Goal: Task Accomplishment & Management: Manage account settings

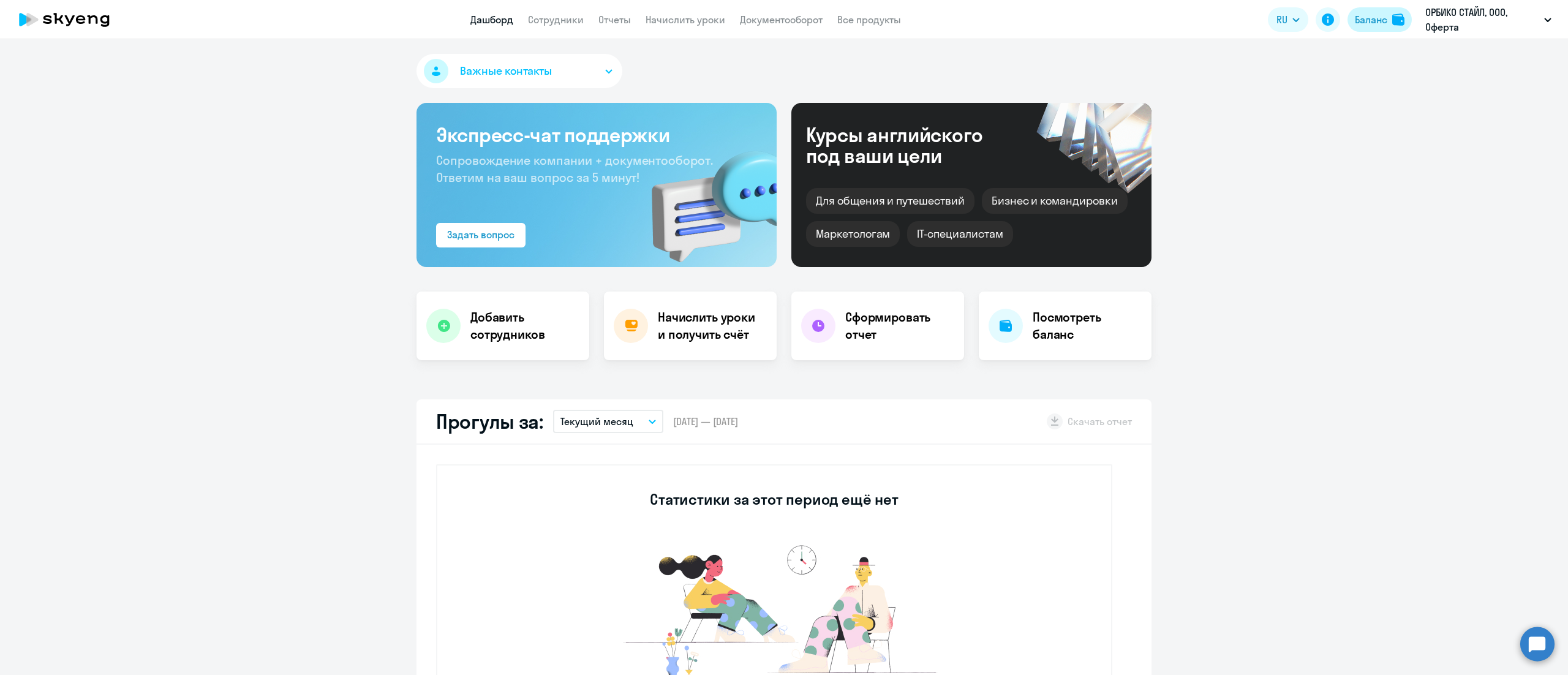
click at [1361, 26] on div "Баланс" at bounding box center [1371, 19] width 32 height 15
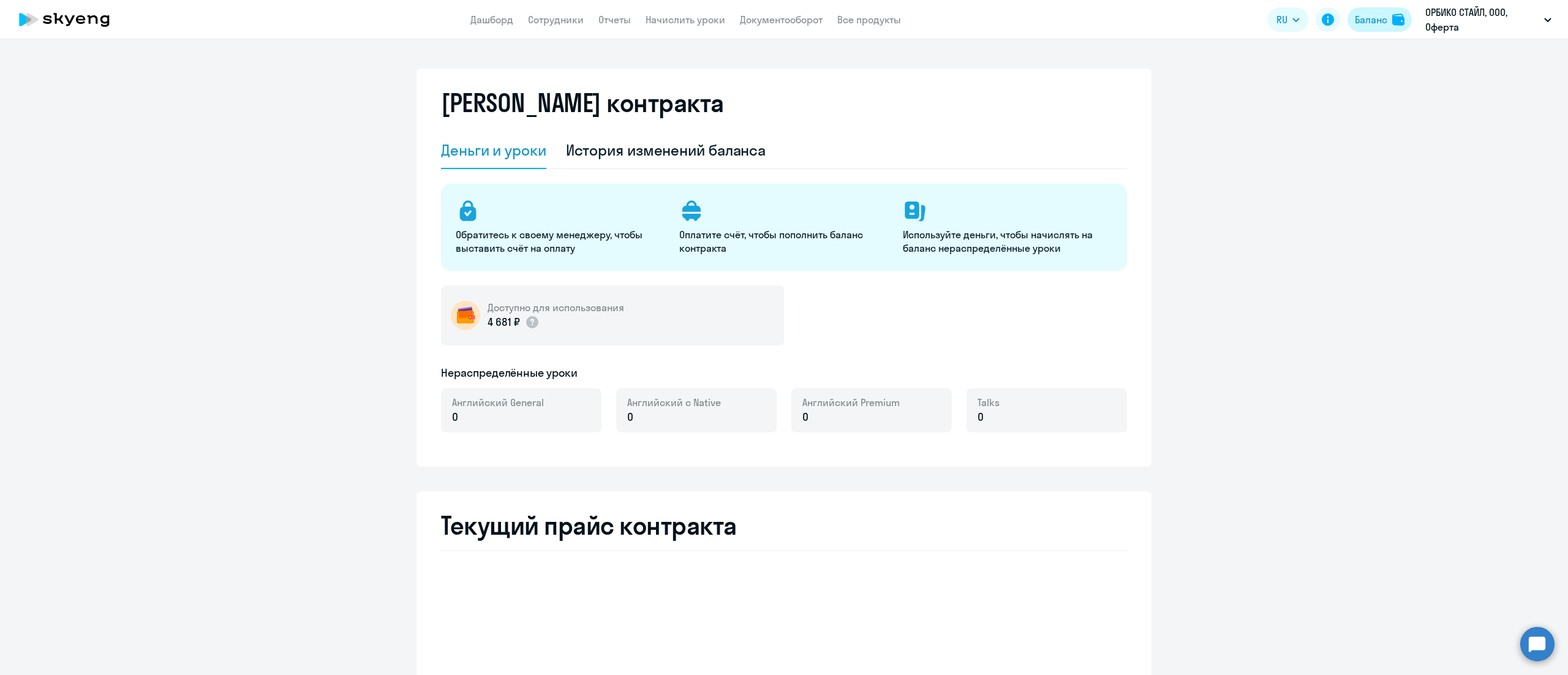
select select "english_adult_not_native_speaker"
